Goal: Information Seeking & Learning: Find specific fact

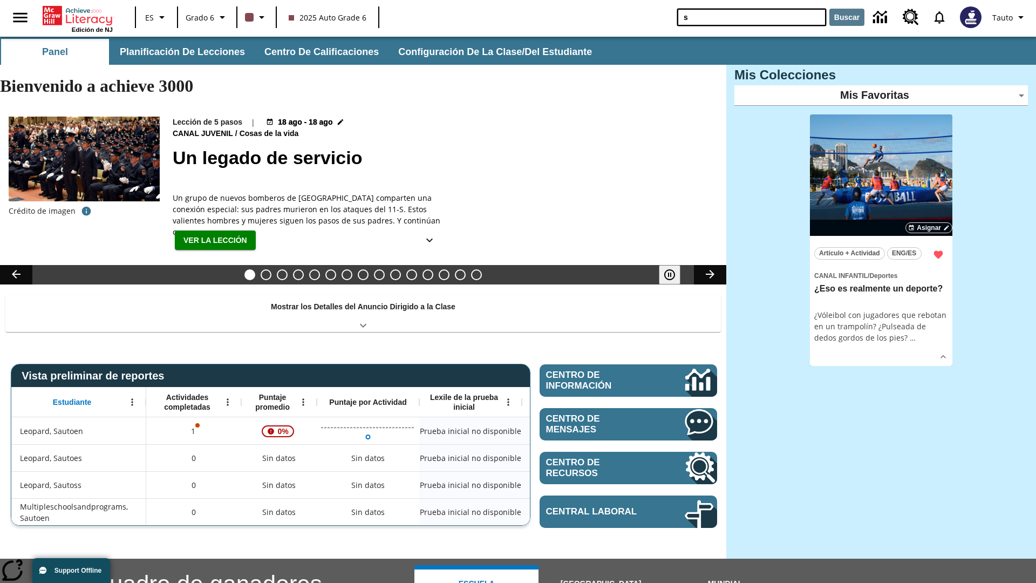
type input "s"
click at [847, 17] on button "Buscar" at bounding box center [847, 17] width 35 height 17
